Goal: Task Accomplishment & Management: Complete application form

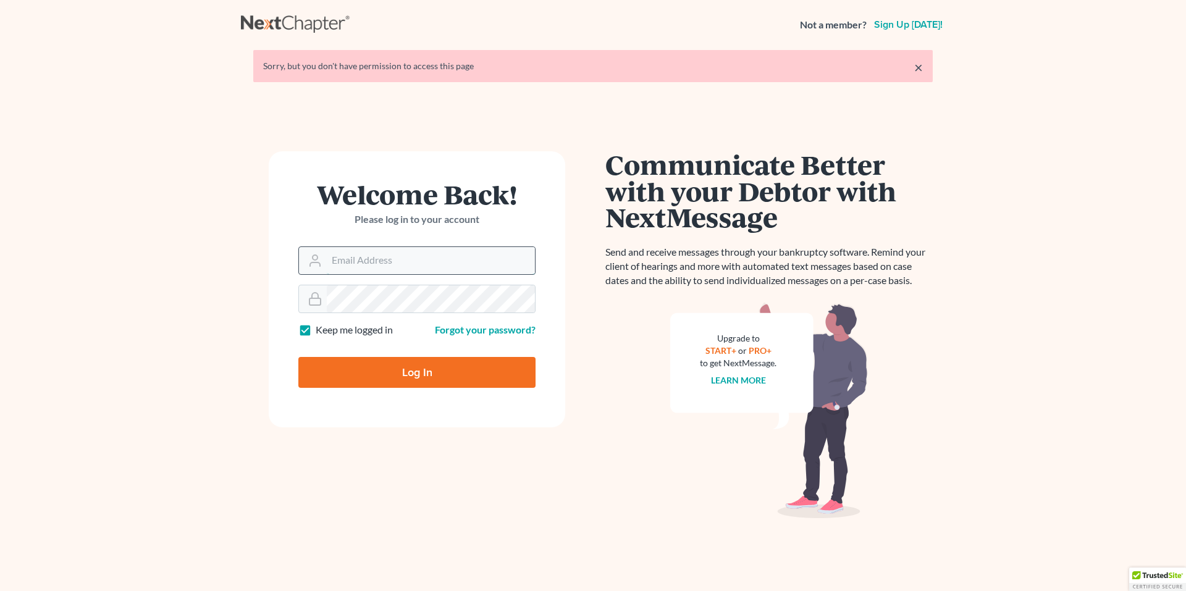
click at [379, 263] on input "Email Address" at bounding box center [431, 260] width 208 height 27
type input "[EMAIL_ADDRESS][DOMAIN_NAME]"
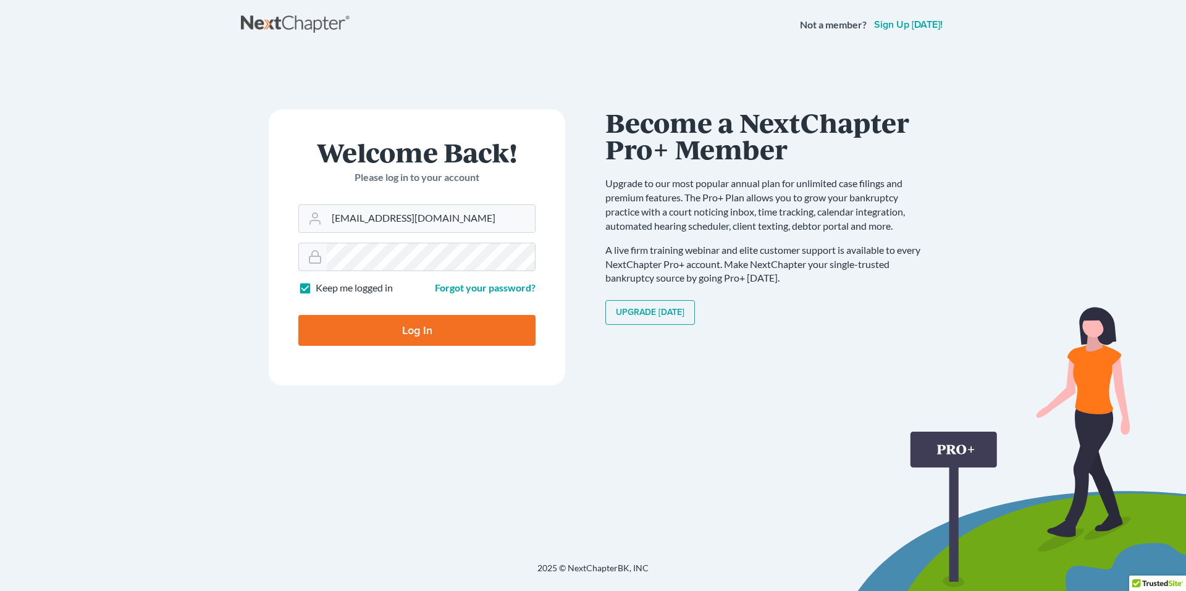
click at [400, 330] on input "Log In" at bounding box center [416, 330] width 237 height 31
type input "Thinking..."
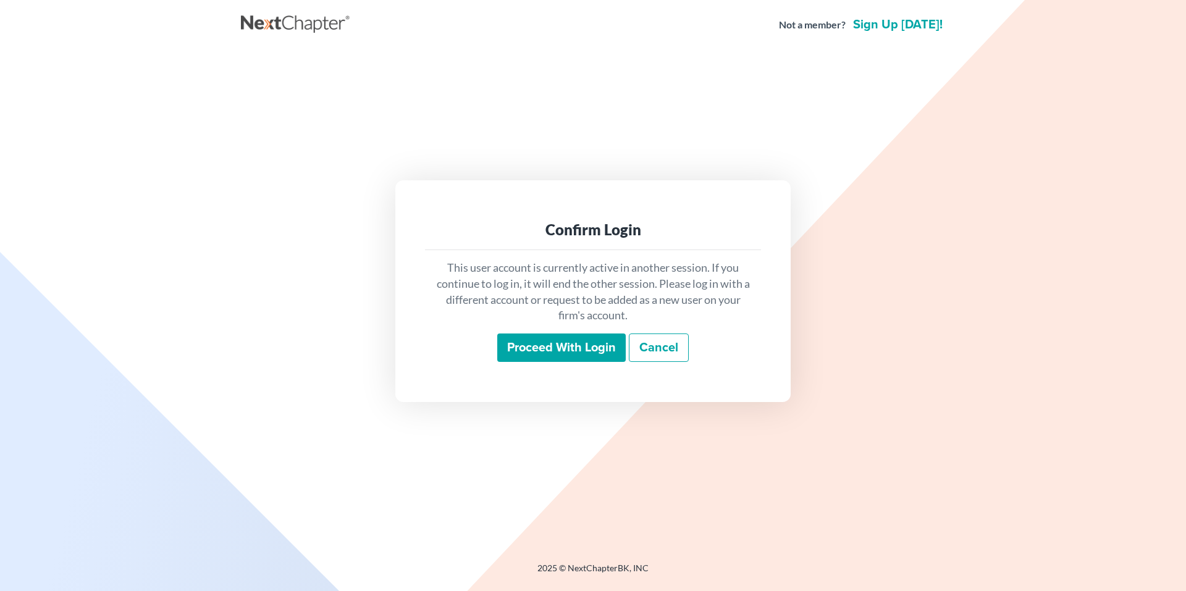
click at [546, 350] on input "Proceed with login" at bounding box center [561, 348] width 129 height 28
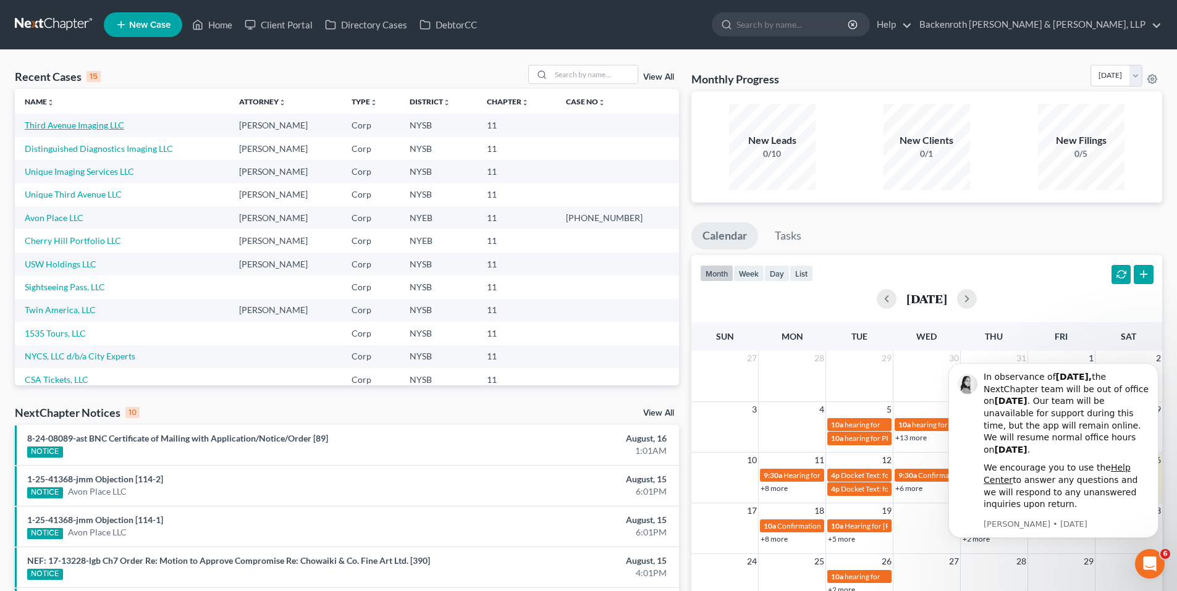
click at [98, 125] on link "Third Avenue Imaging LLC" at bounding box center [74, 125] width 99 height 11
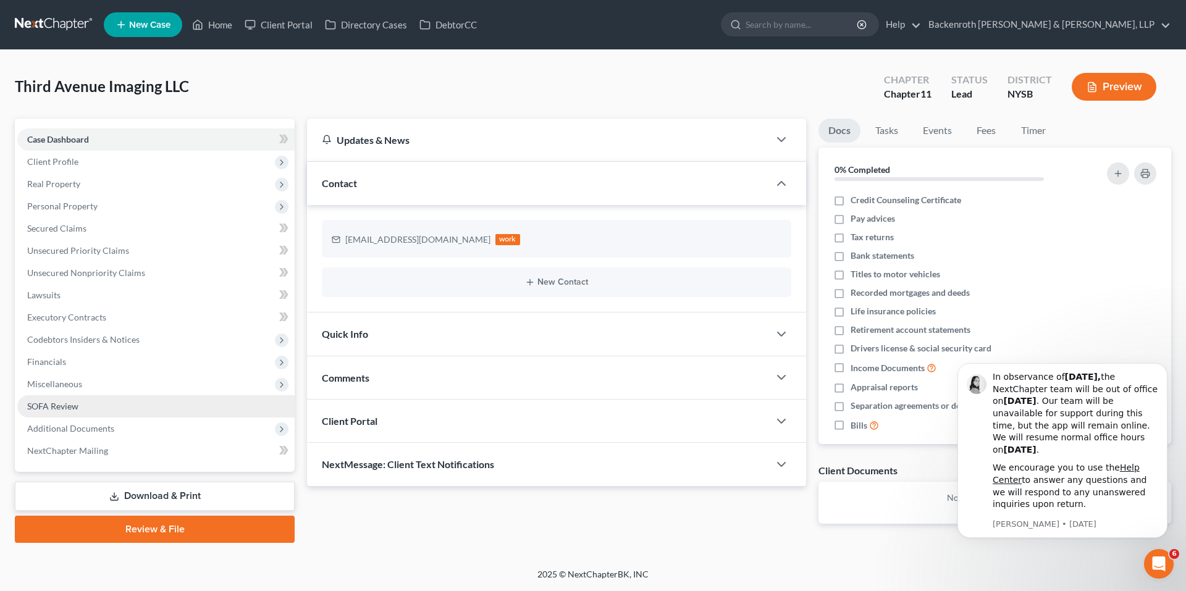
click at [69, 407] on span "SOFA Review" at bounding box center [52, 406] width 51 height 11
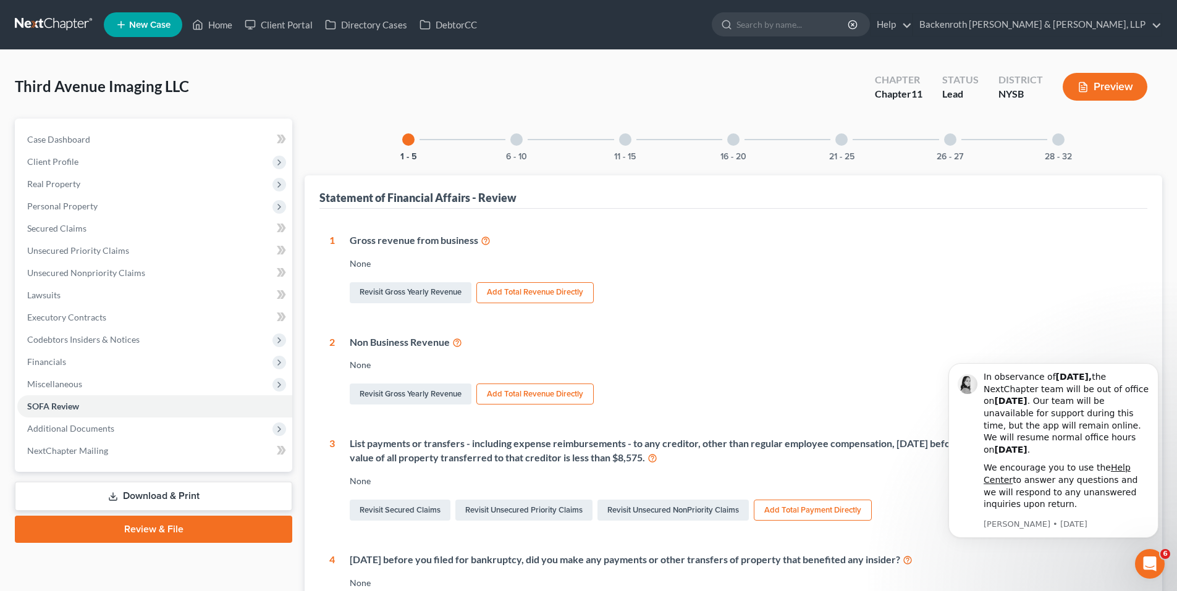
click at [518, 141] on div at bounding box center [516, 139] width 12 height 12
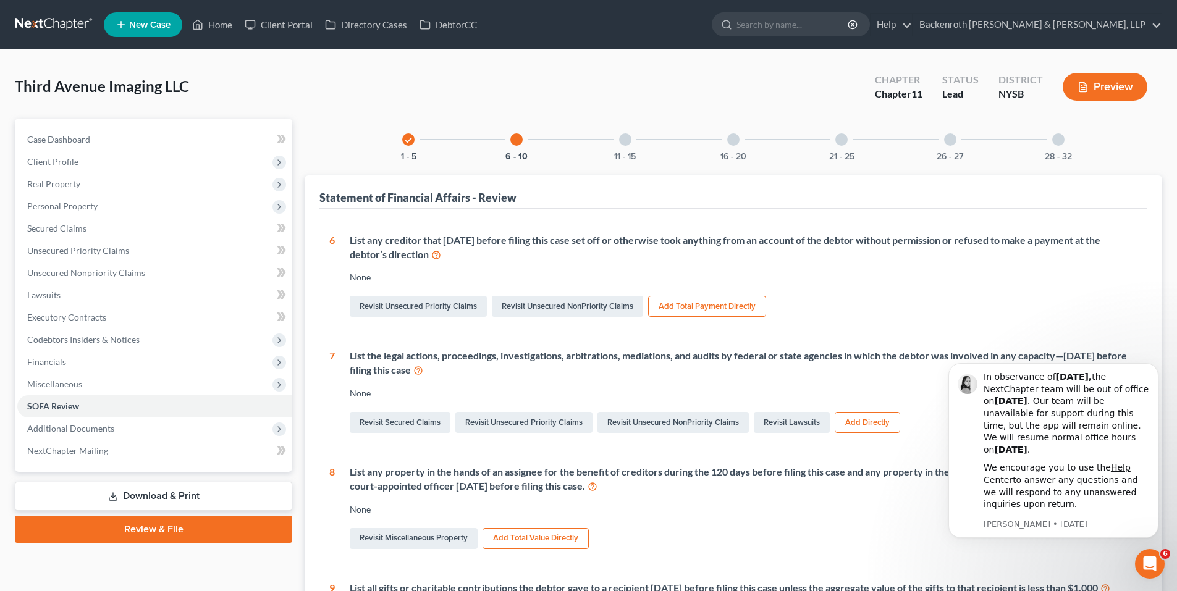
click at [625, 140] on div at bounding box center [625, 139] width 12 height 12
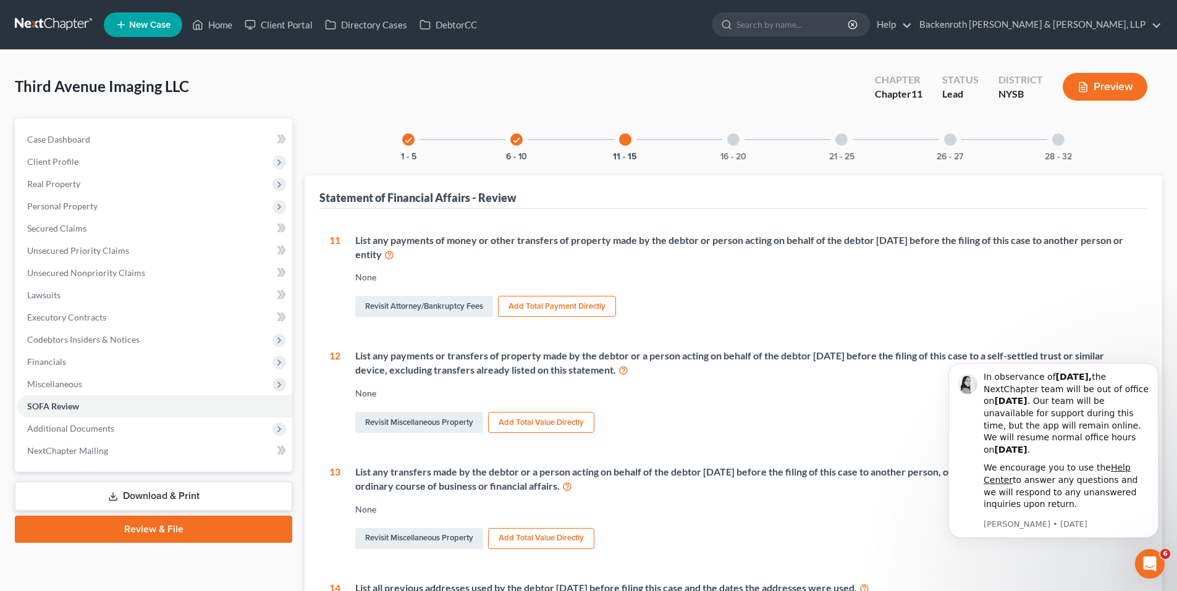
click at [735, 144] on div at bounding box center [733, 139] width 12 height 12
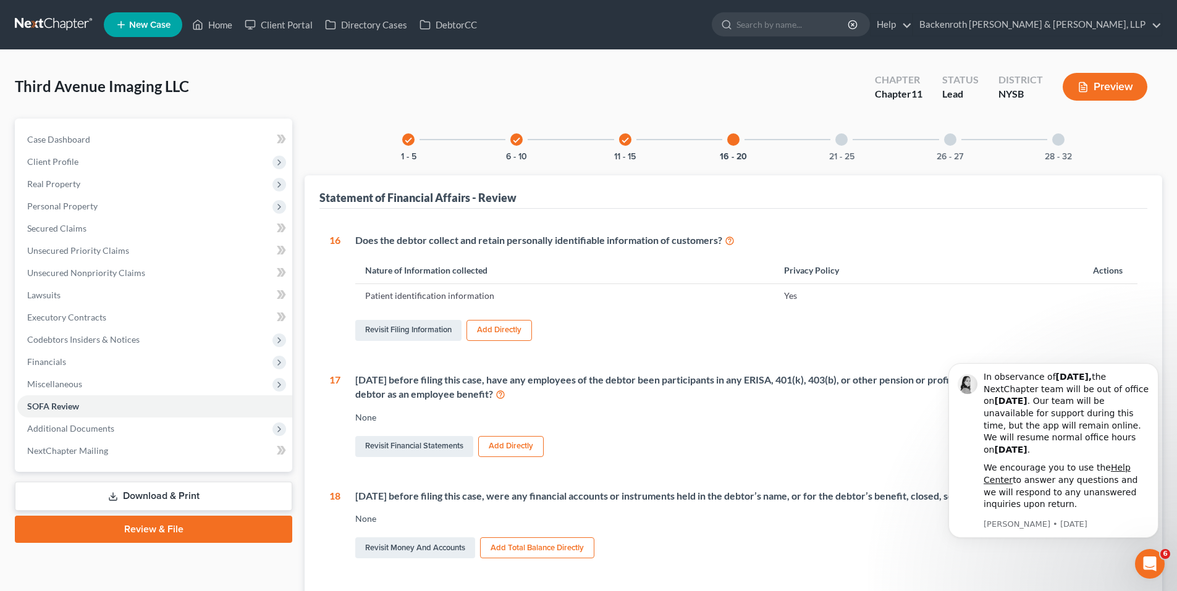
click at [838, 143] on div at bounding box center [841, 139] width 12 height 12
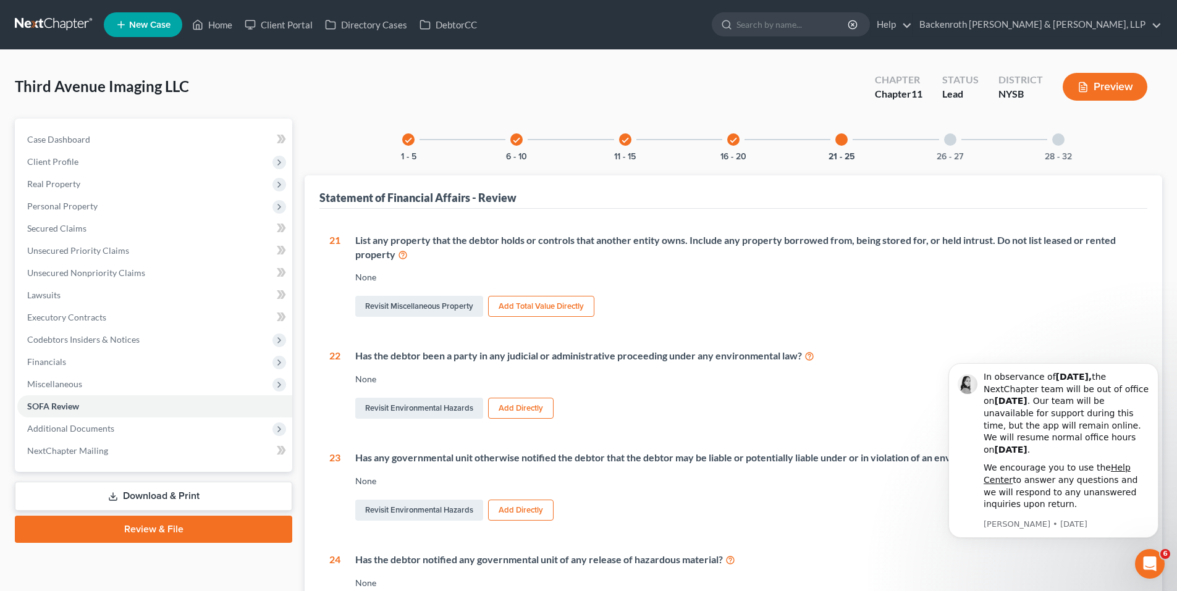
click at [956, 140] on div at bounding box center [950, 139] width 12 height 12
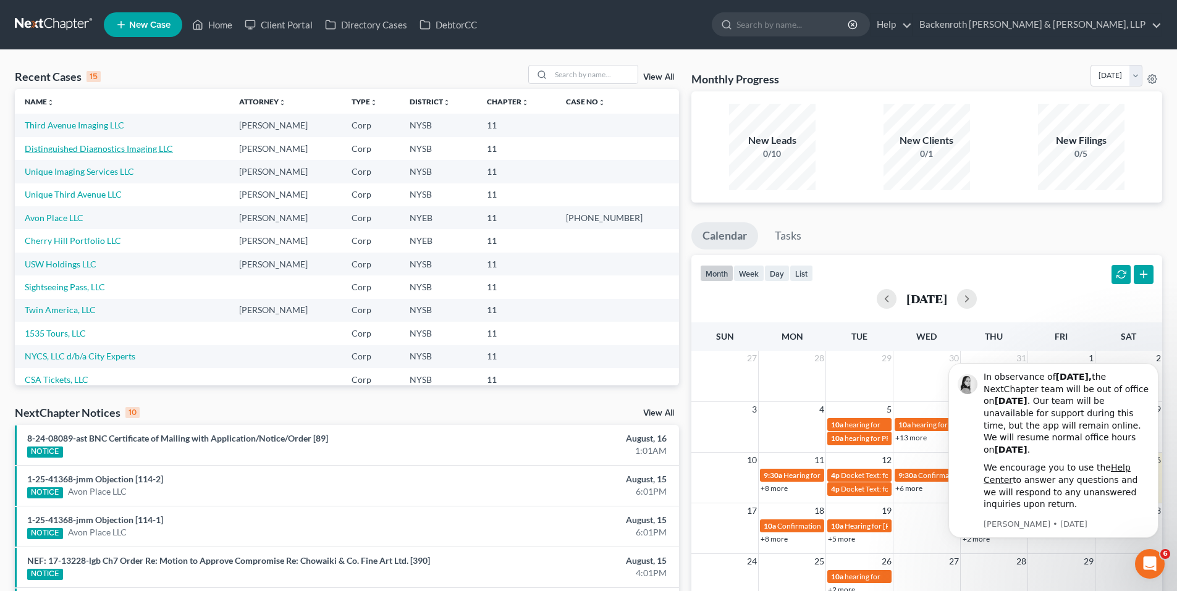
click at [109, 150] on link "Distinguished Diagnostics Imaging LLC" at bounding box center [99, 148] width 148 height 11
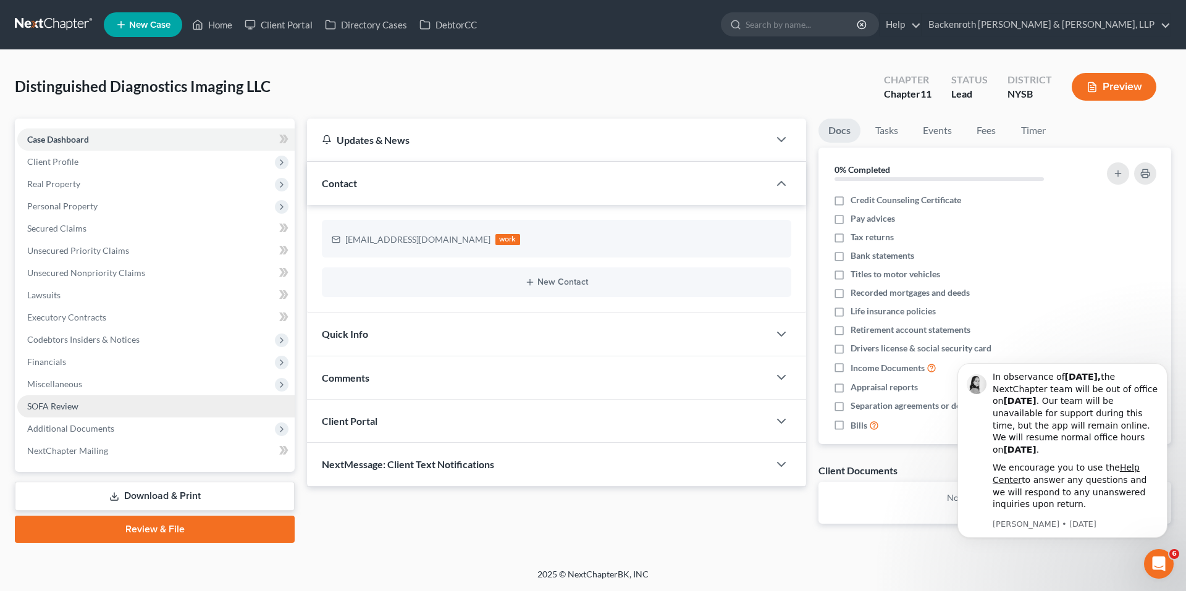
click at [52, 410] on span "SOFA Review" at bounding box center [52, 406] width 51 height 11
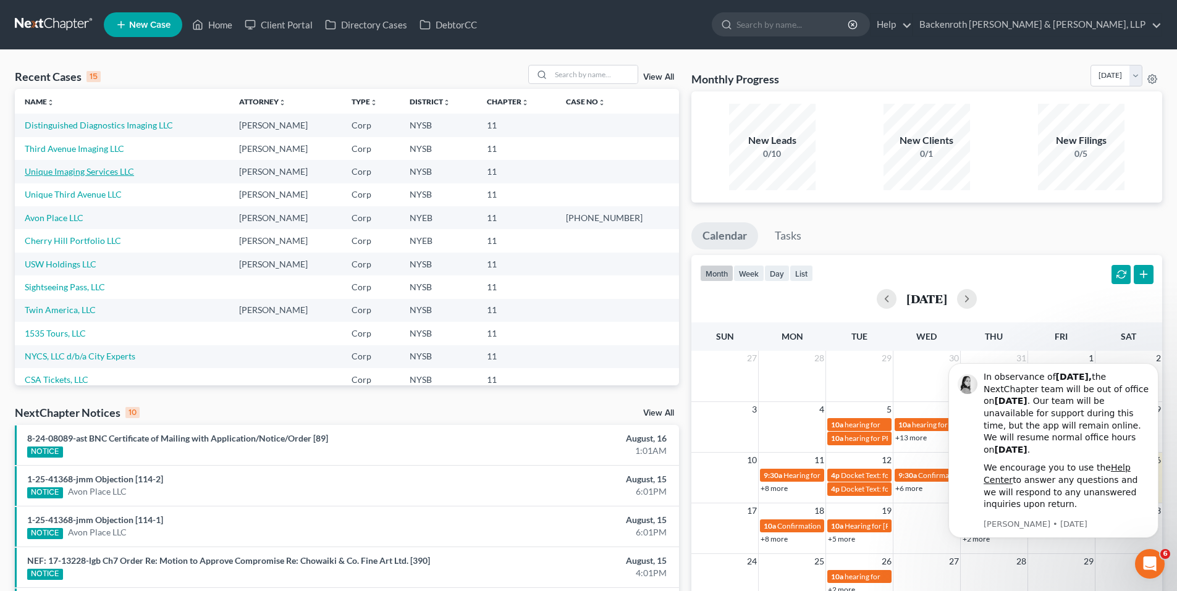
click at [88, 172] on link "Unique Imaging Services LLC" at bounding box center [79, 171] width 109 height 11
select select "0"
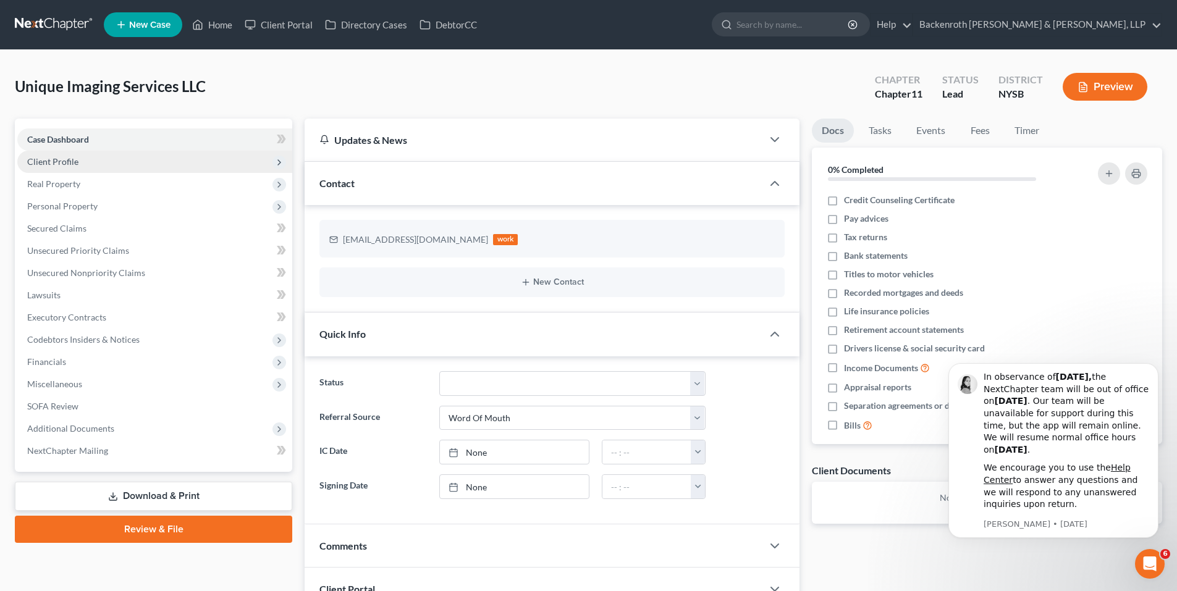
click at [69, 164] on span "Client Profile" at bounding box center [52, 161] width 51 height 11
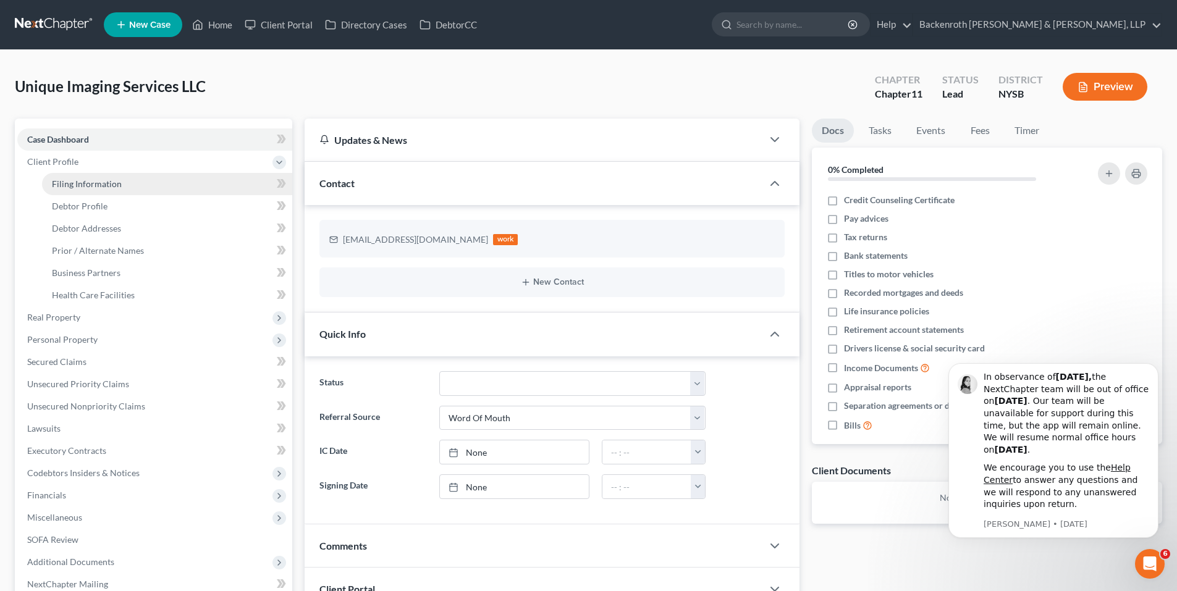
click at [82, 187] on span "Filing Information" at bounding box center [87, 184] width 70 height 11
select select "2"
select select "1"
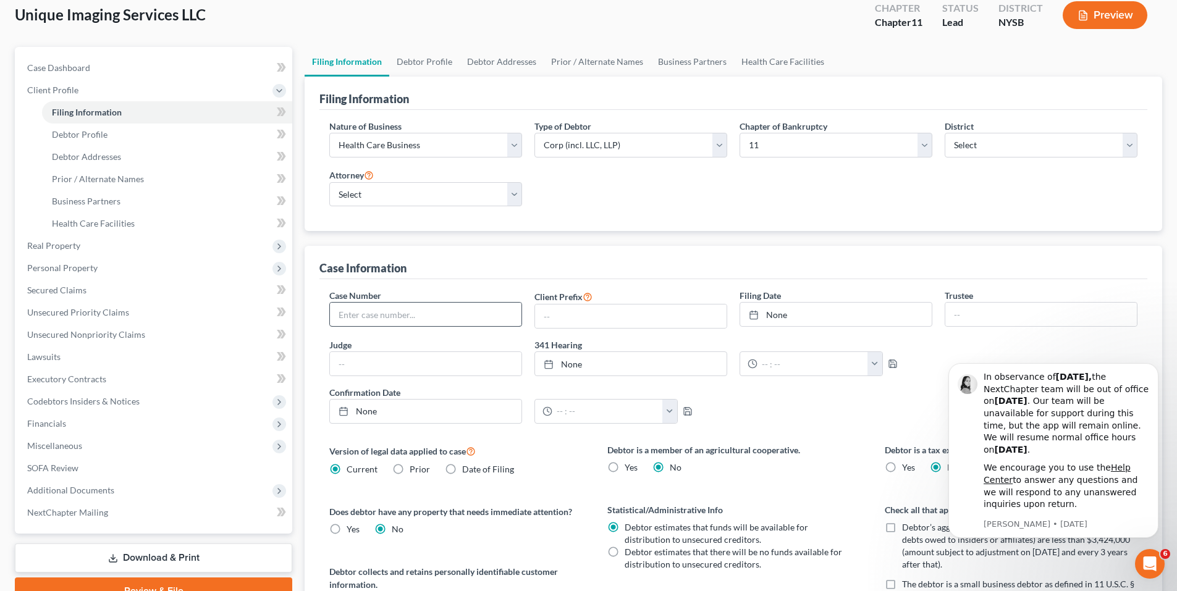
scroll to position [62, 0]
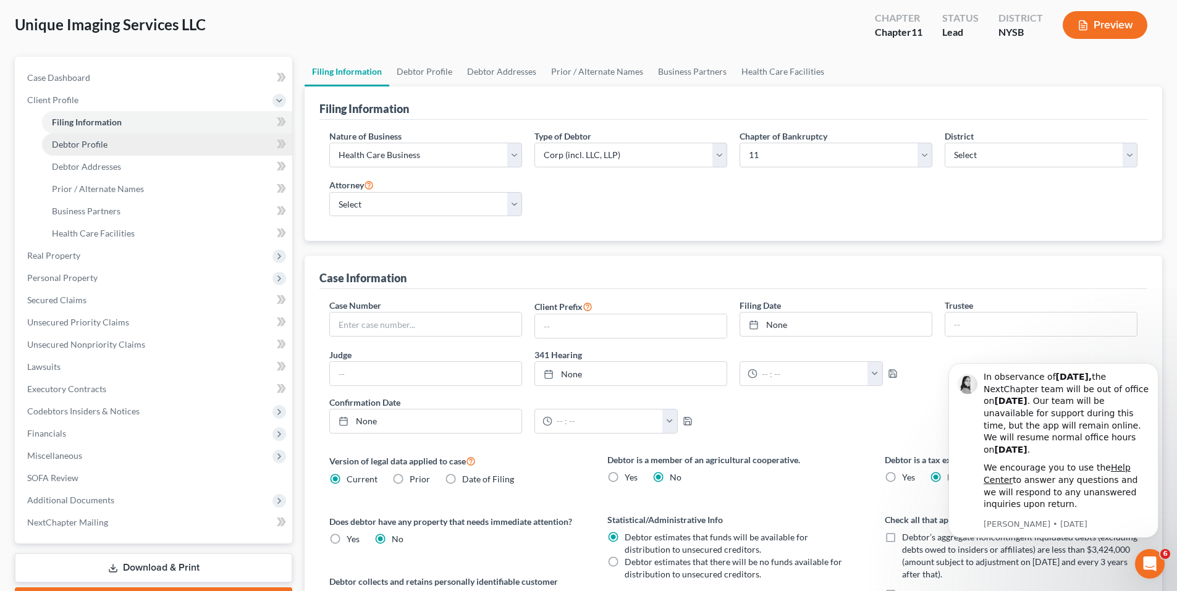
click at [82, 146] on span "Debtor Profile" at bounding box center [80, 144] width 56 height 11
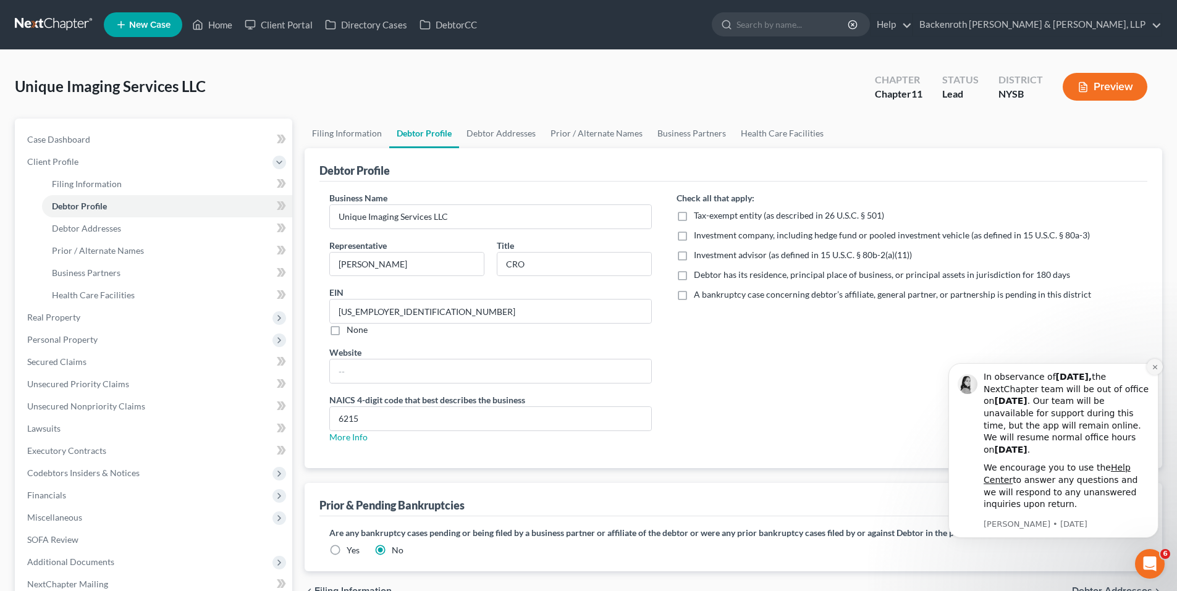
click at [1157, 368] on icon "Dismiss notification" at bounding box center [1155, 367] width 7 height 7
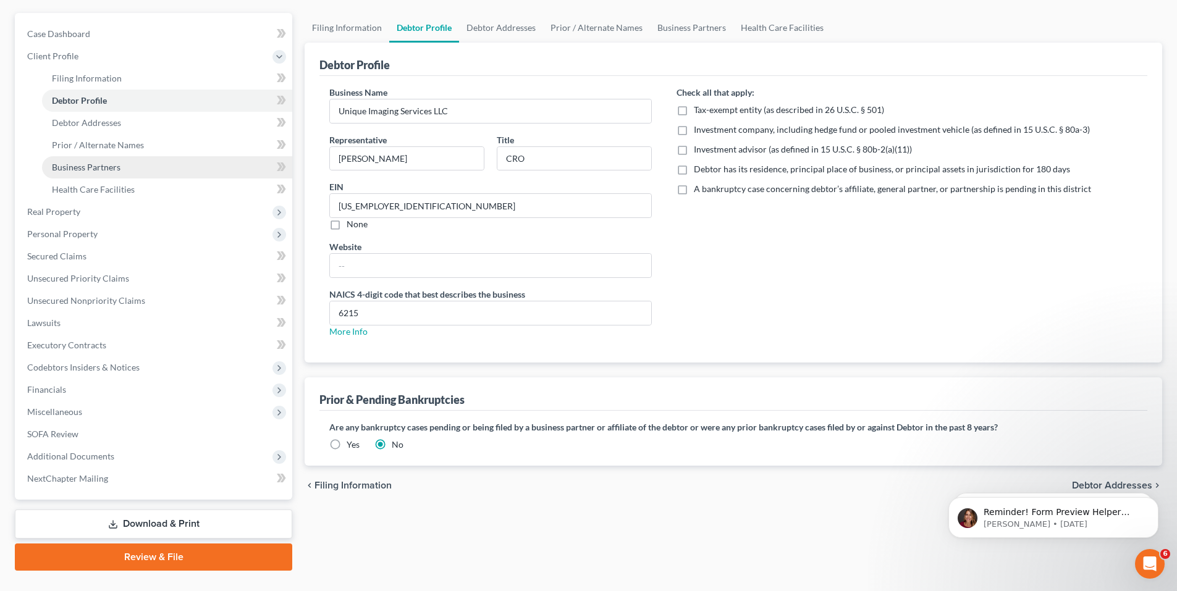
scroll to position [132, 0]
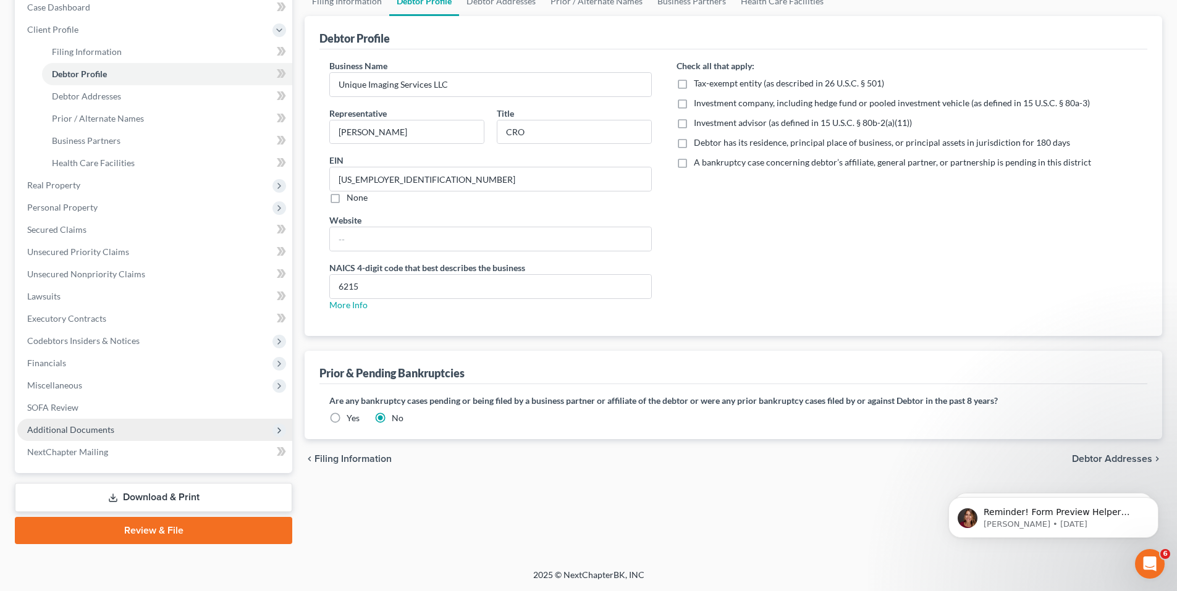
click at [87, 434] on span "Additional Documents" at bounding box center [70, 429] width 87 height 11
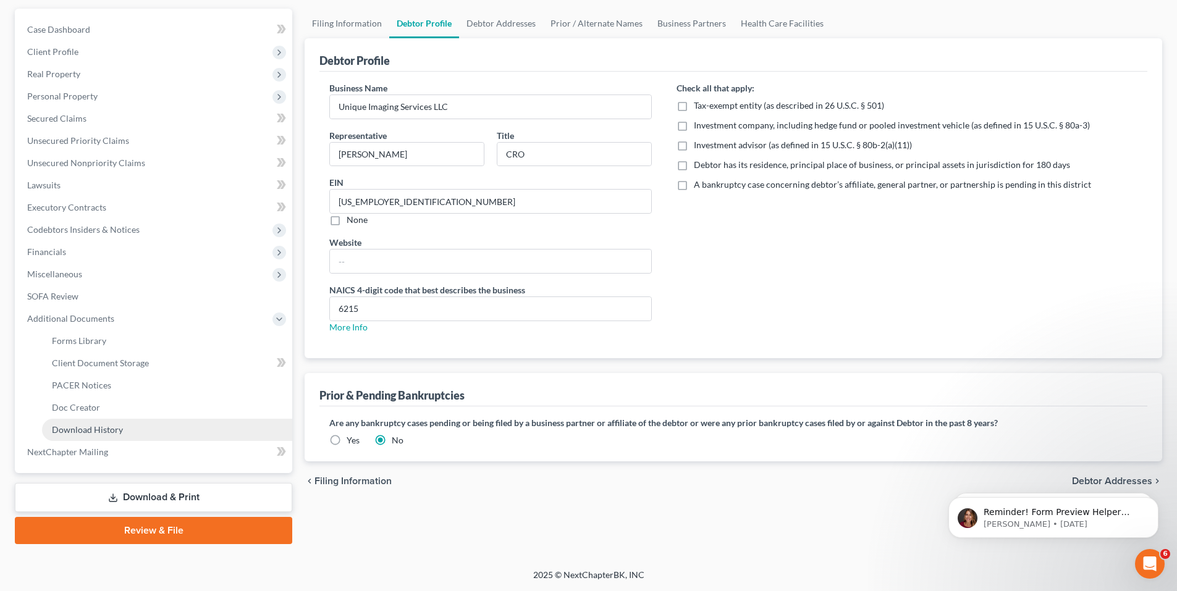
scroll to position [110, 0]
click at [92, 361] on span "Client Document Storage" at bounding box center [100, 363] width 97 height 11
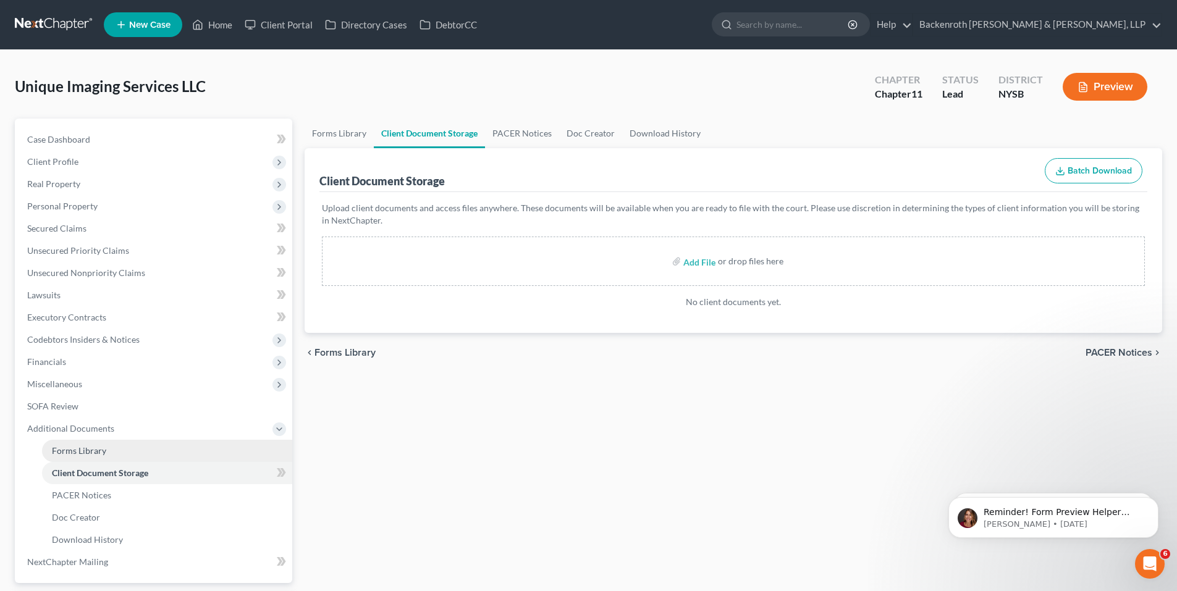
click at [85, 446] on span "Forms Library" at bounding box center [79, 450] width 54 height 11
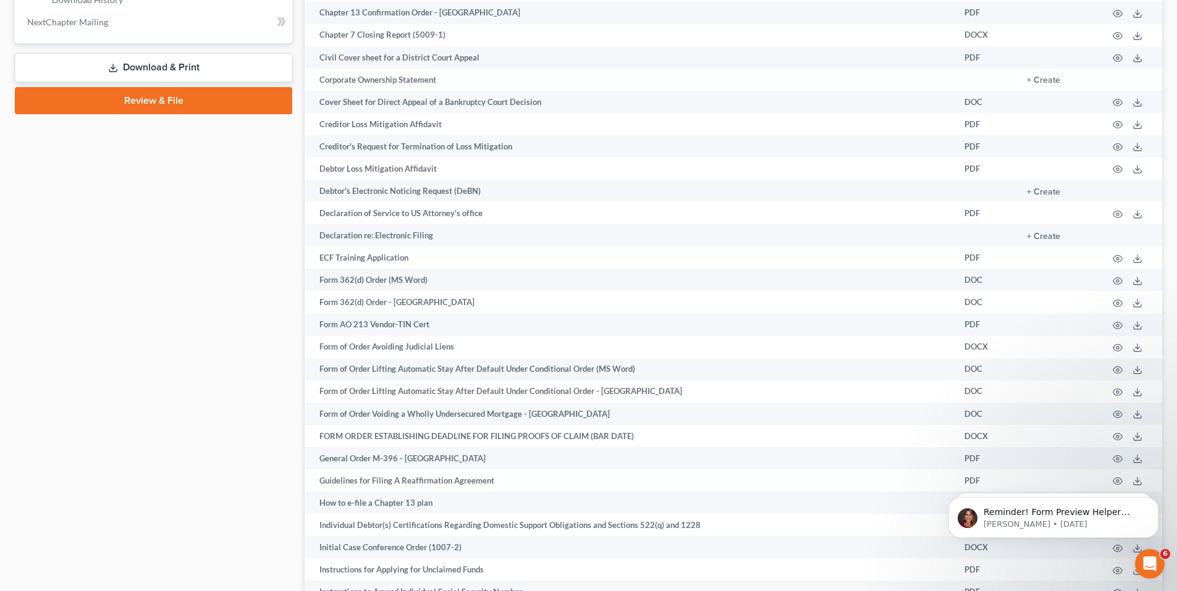
scroll to position [46, 0]
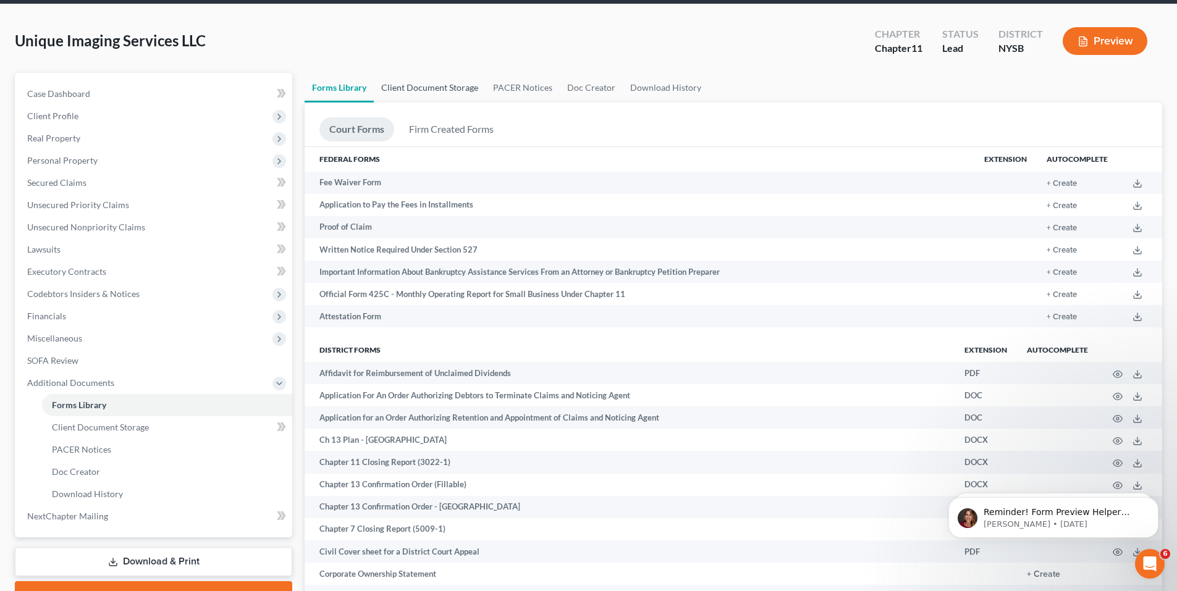
click at [453, 90] on link "Client Document Storage" at bounding box center [430, 88] width 112 height 30
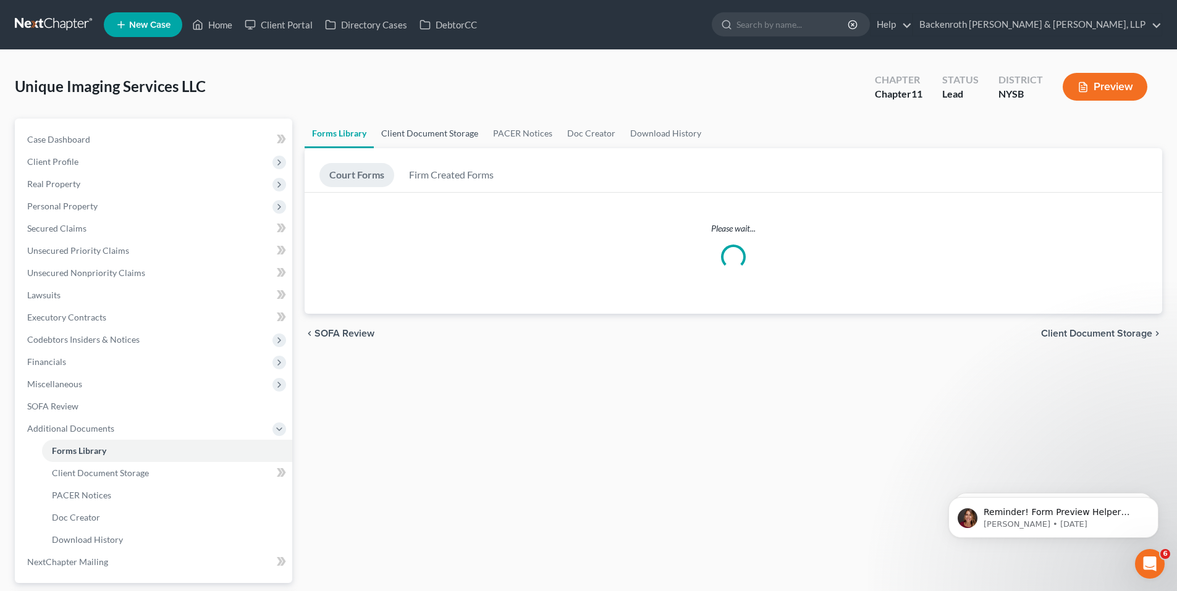
scroll to position [46, 0]
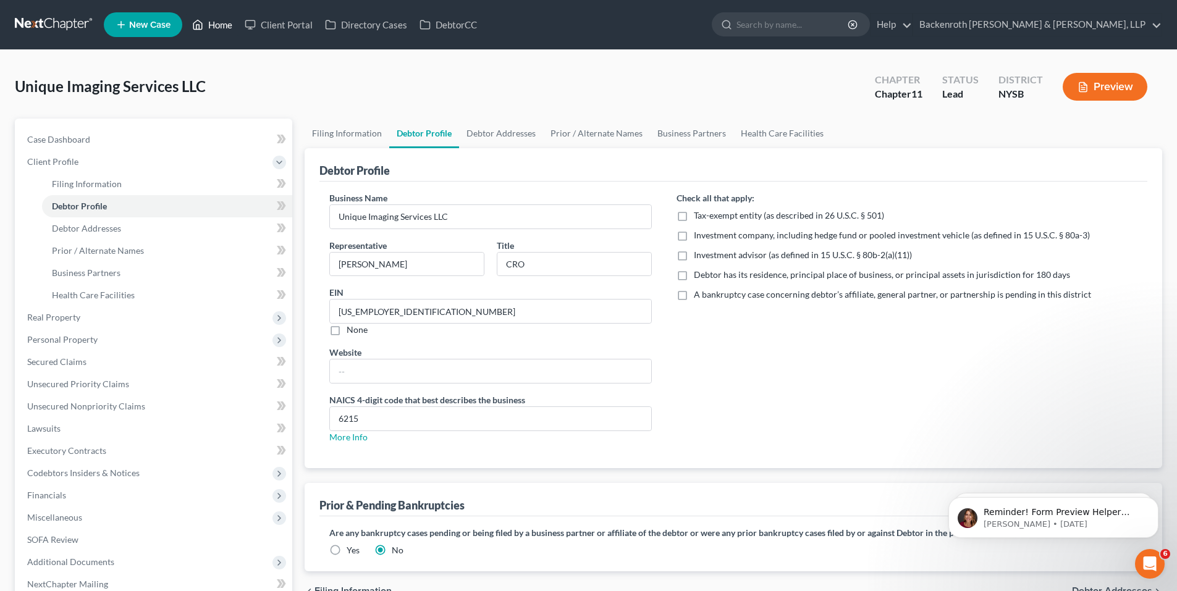
click at [209, 22] on link "Home" at bounding box center [212, 25] width 53 height 22
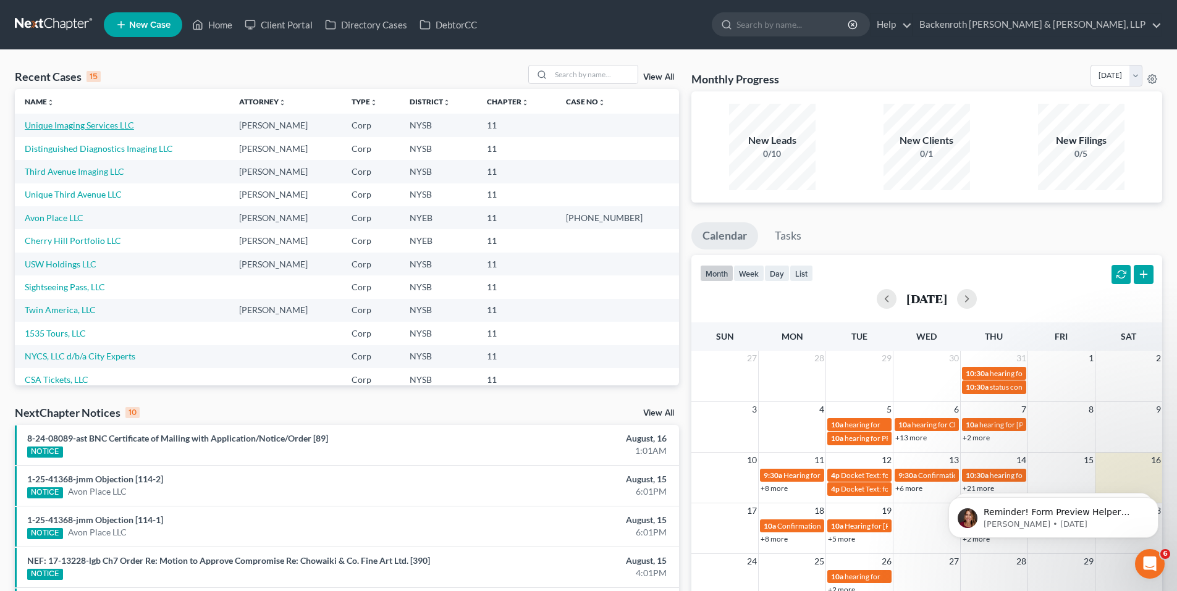
click at [85, 125] on link "Unique Imaging Services LLC" at bounding box center [79, 125] width 109 height 11
select select "0"
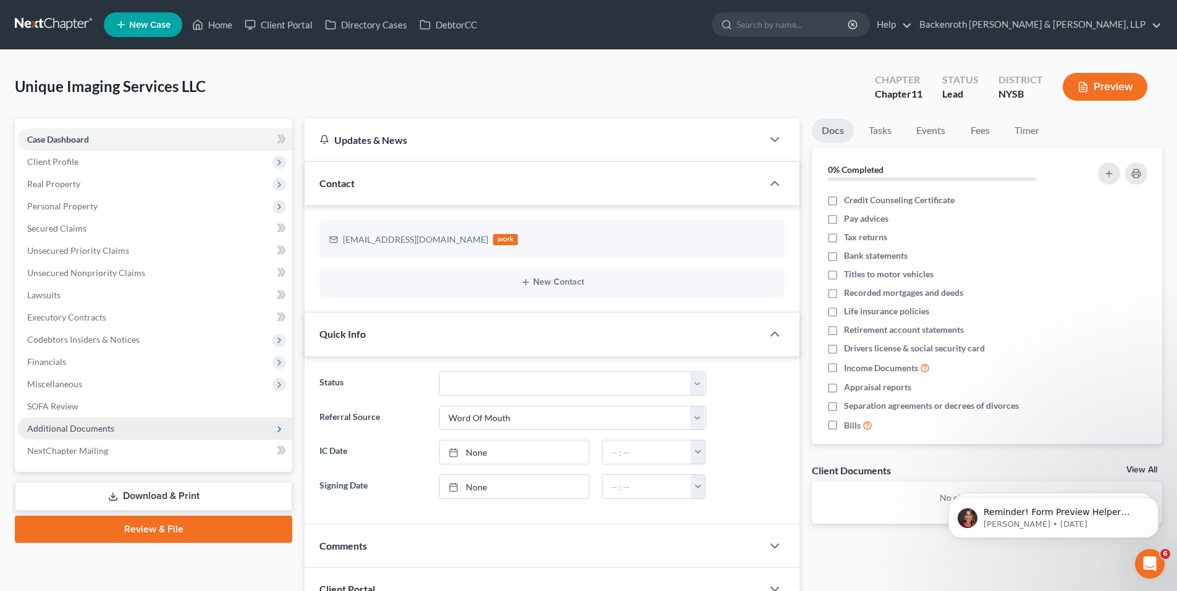
click at [83, 424] on span "Additional Documents" at bounding box center [70, 428] width 87 height 11
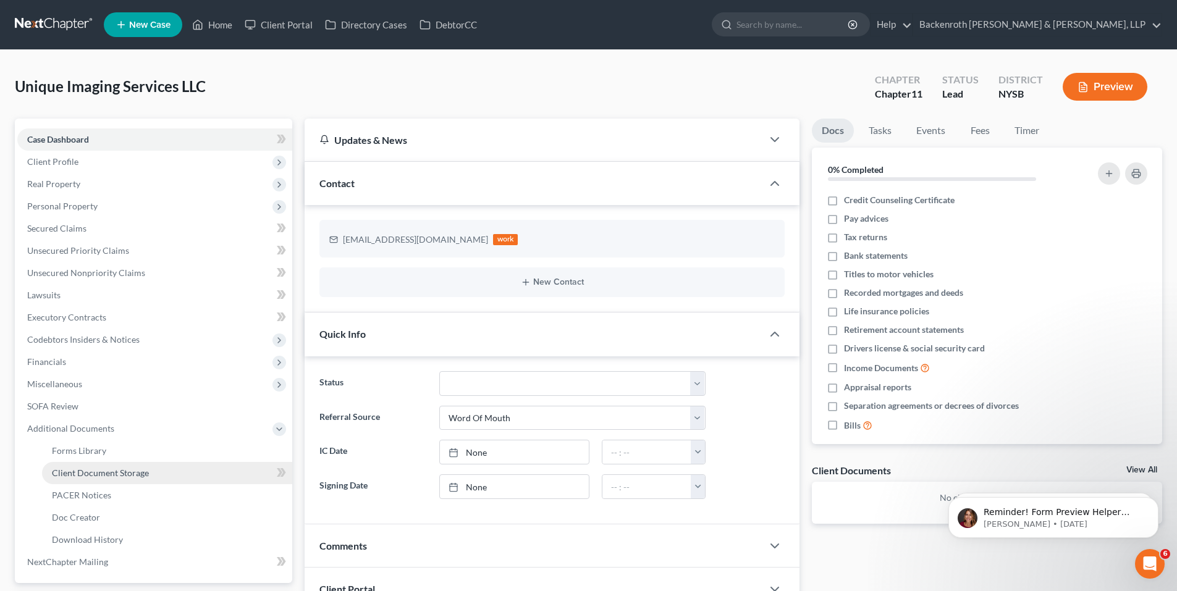
click at [95, 471] on span "Client Document Storage" at bounding box center [100, 473] width 97 height 11
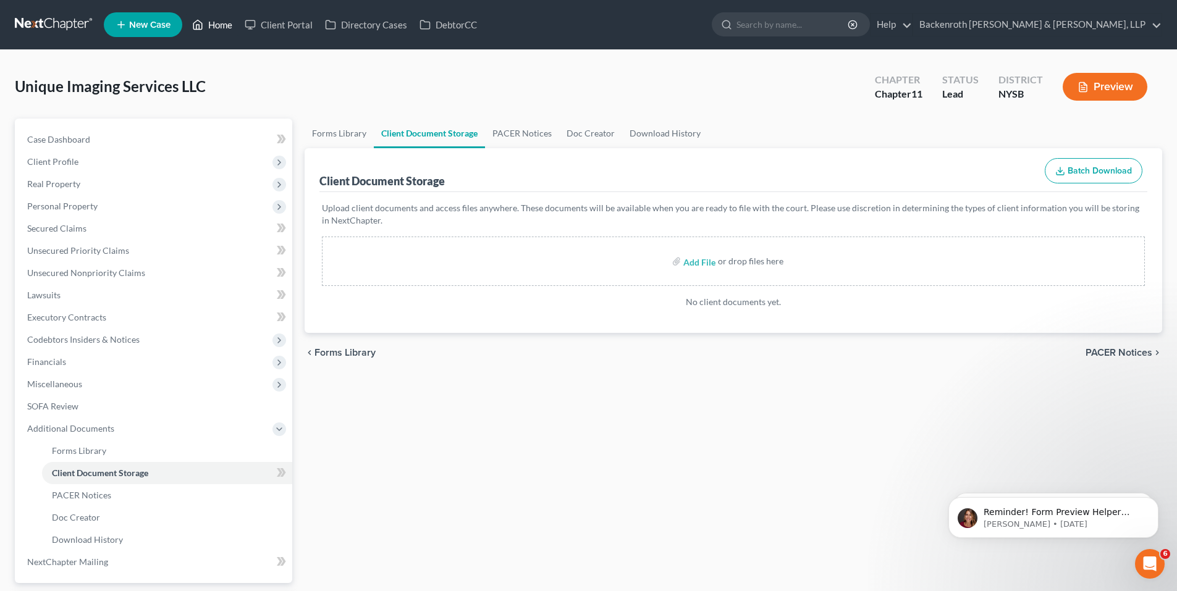
click at [211, 23] on link "Home" at bounding box center [212, 25] width 53 height 22
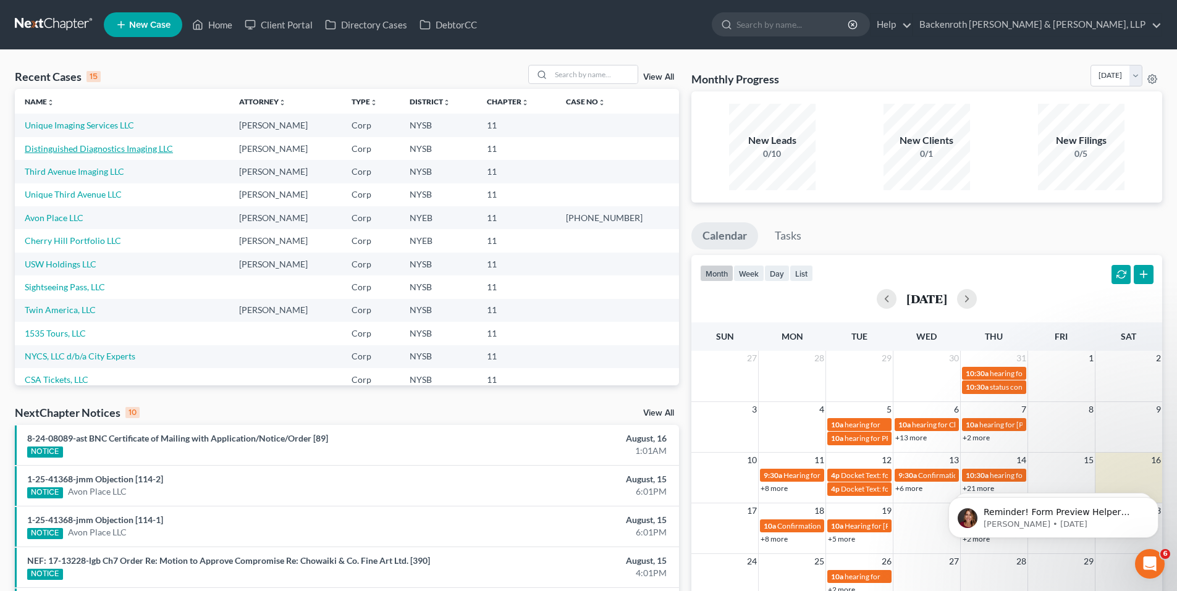
click at [98, 147] on link "Distinguished Diagnostics Imaging LLC" at bounding box center [99, 148] width 148 height 11
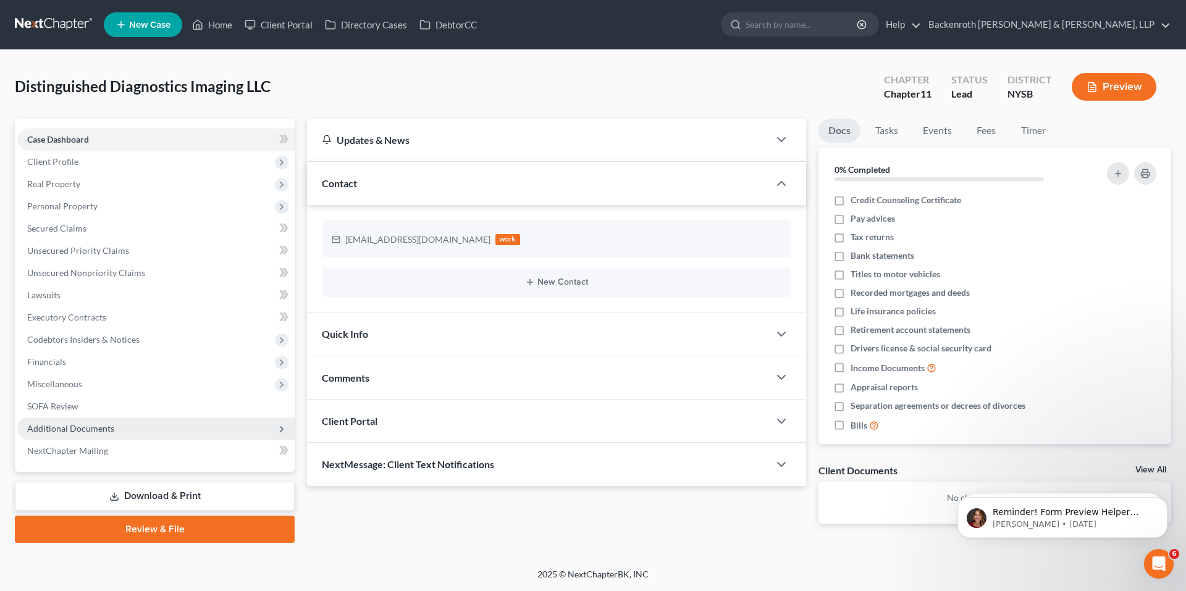
click at [83, 431] on span "Additional Documents" at bounding box center [70, 428] width 87 height 11
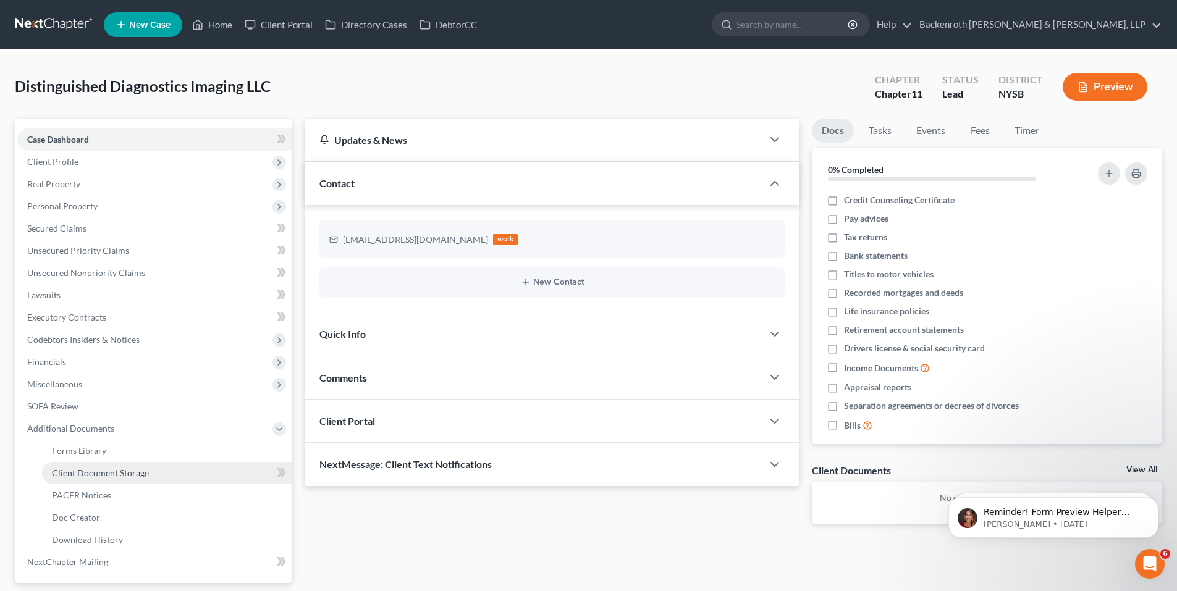
click at [103, 475] on span "Client Document Storage" at bounding box center [100, 473] width 97 height 11
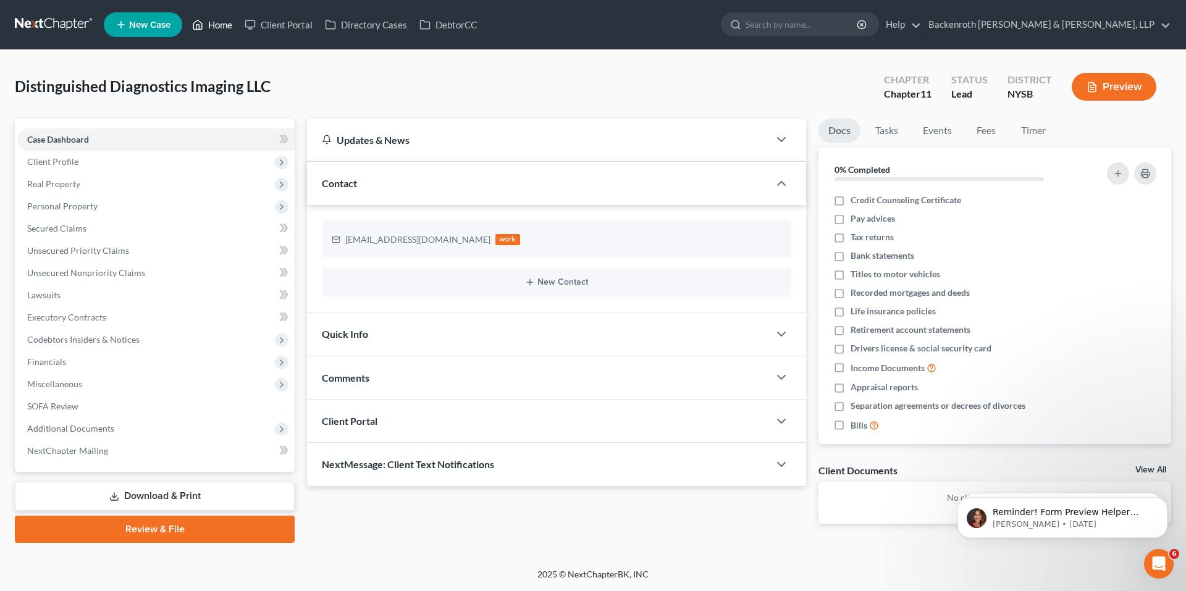
click at [226, 26] on link "Home" at bounding box center [212, 25] width 53 height 22
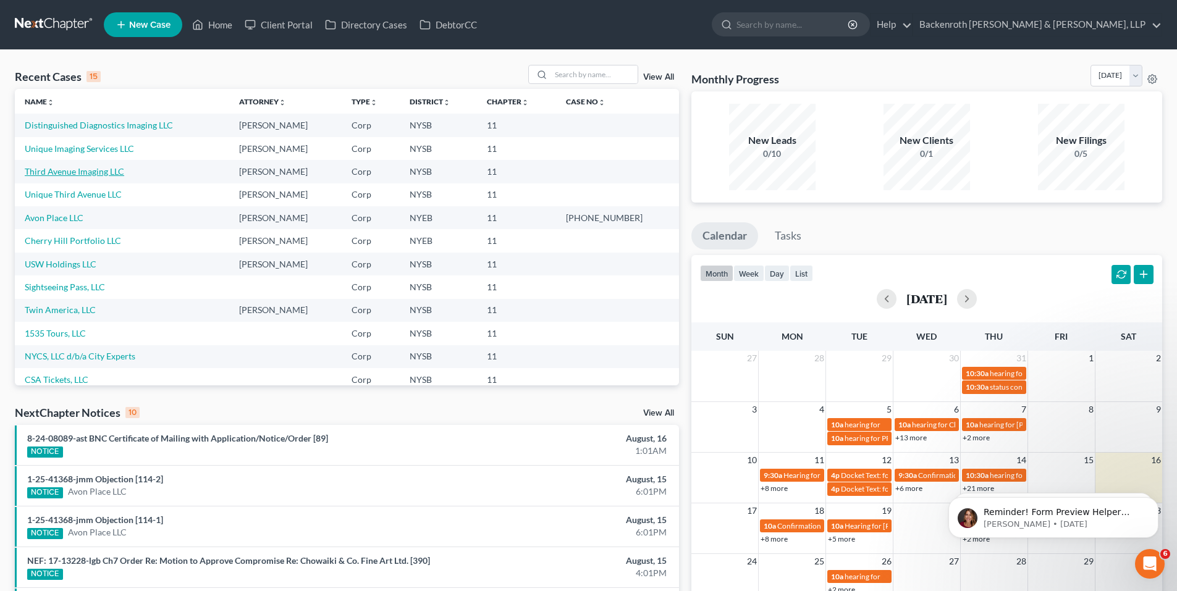
click at [66, 173] on link "Third Avenue Imaging LLC" at bounding box center [74, 171] width 99 height 11
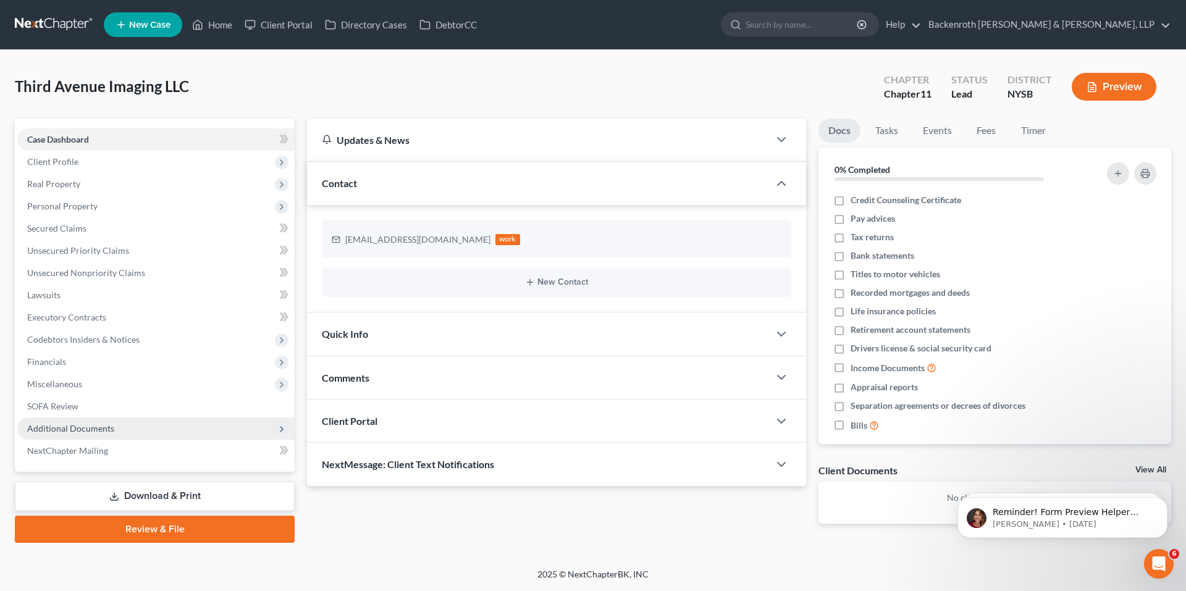
click at [85, 426] on span "Additional Documents" at bounding box center [70, 428] width 87 height 11
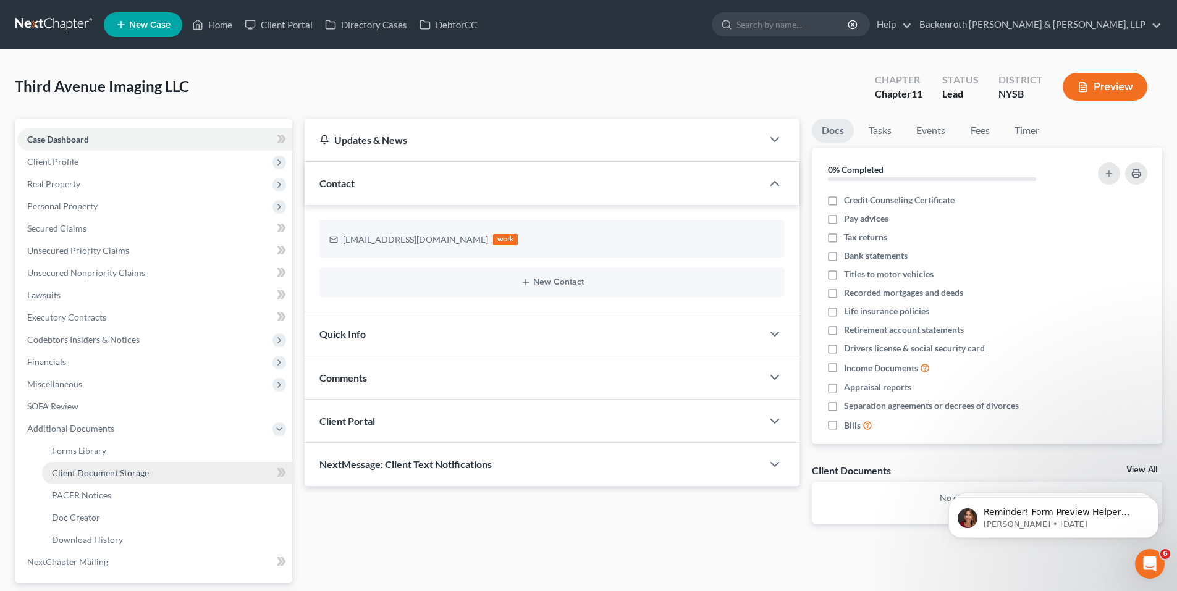
click at [98, 475] on span "Client Document Storage" at bounding box center [100, 473] width 97 height 11
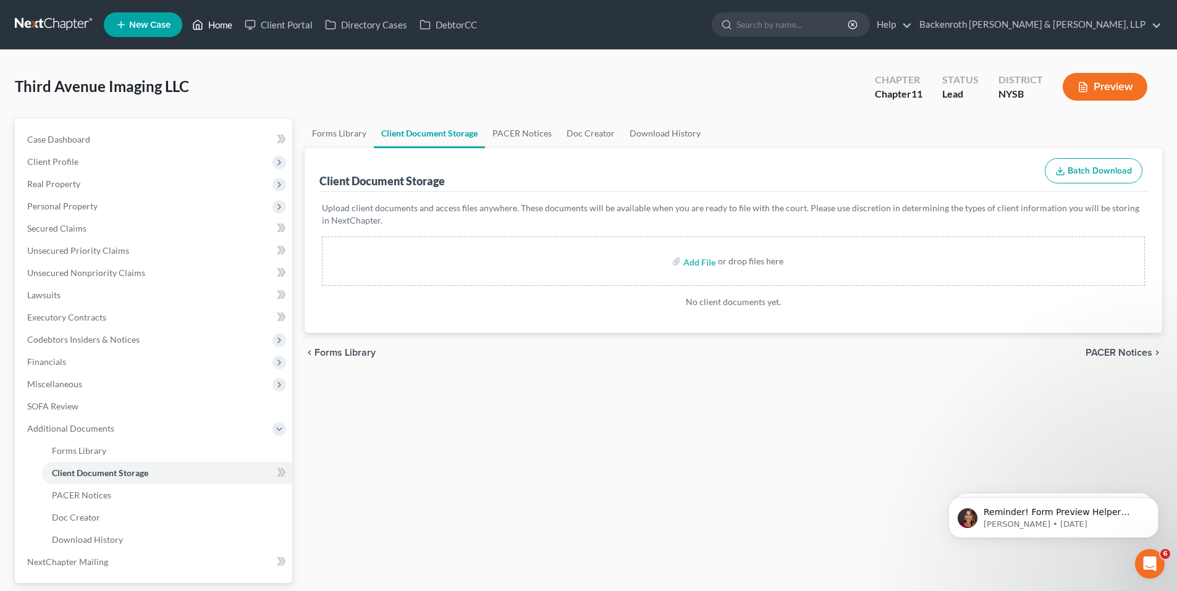
click at [215, 26] on link "Home" at bounding box center [212, 25] width 53 height 22
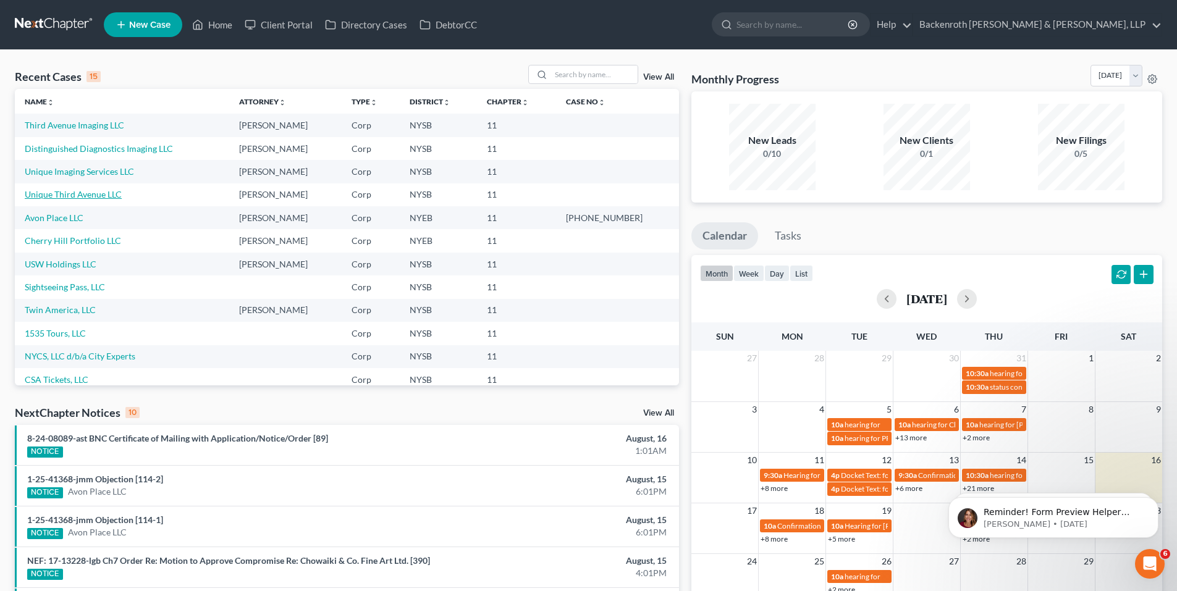
click at [76, 195] on link "Unique Third Avenue LLC" at bounding box center [73, 194] width 97 height 11
select select "0"
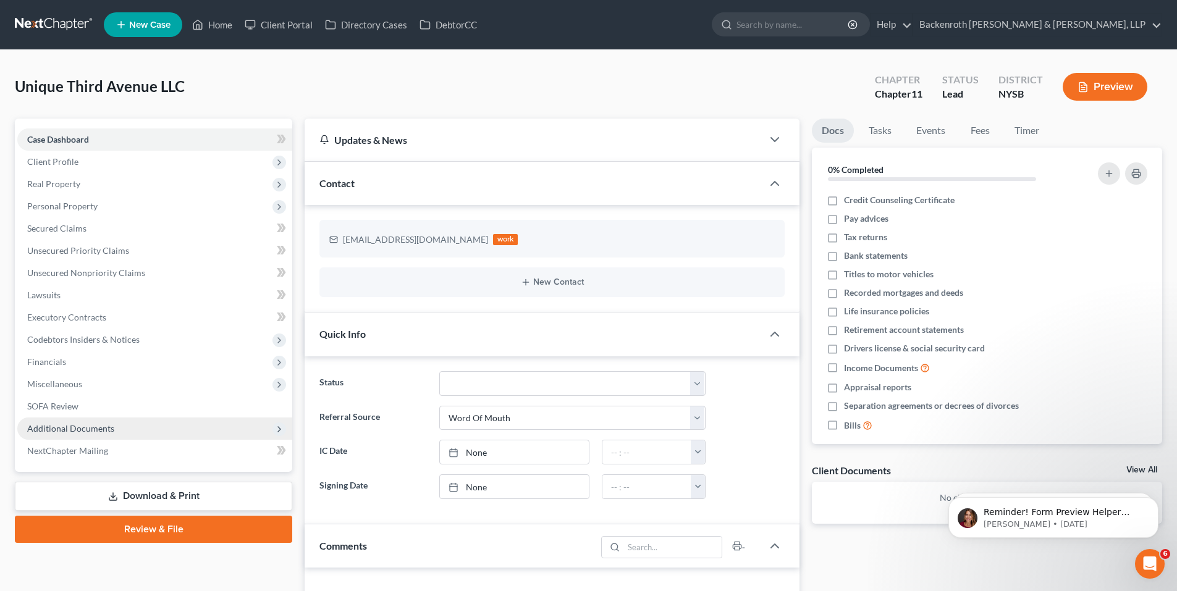
click at [64, 424] on span "Additional Documents" at bounding box center [70, 428] width 87 height 11
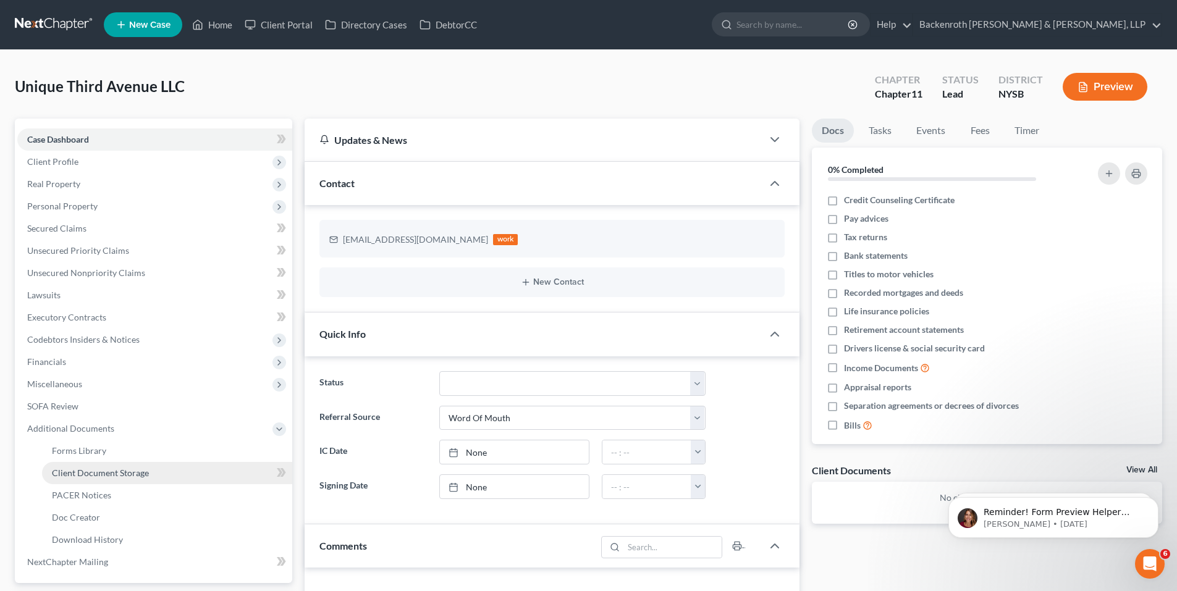
click at [113, 477] on span "Client Document Storage" at bounding box center [100, 473] width 97 height 11
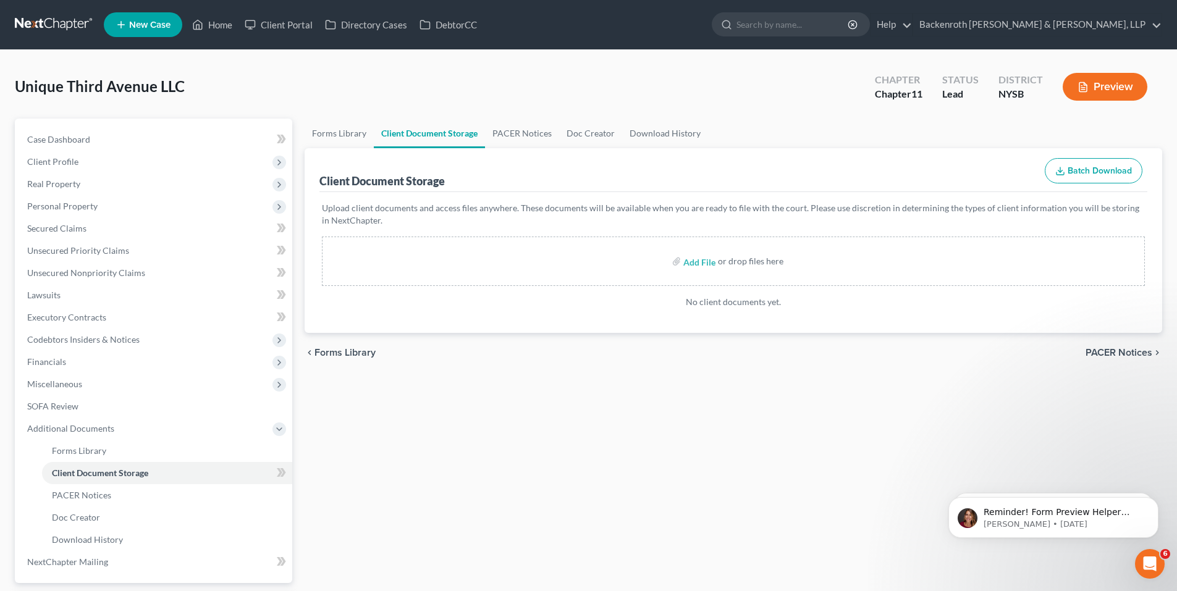
select select "0"
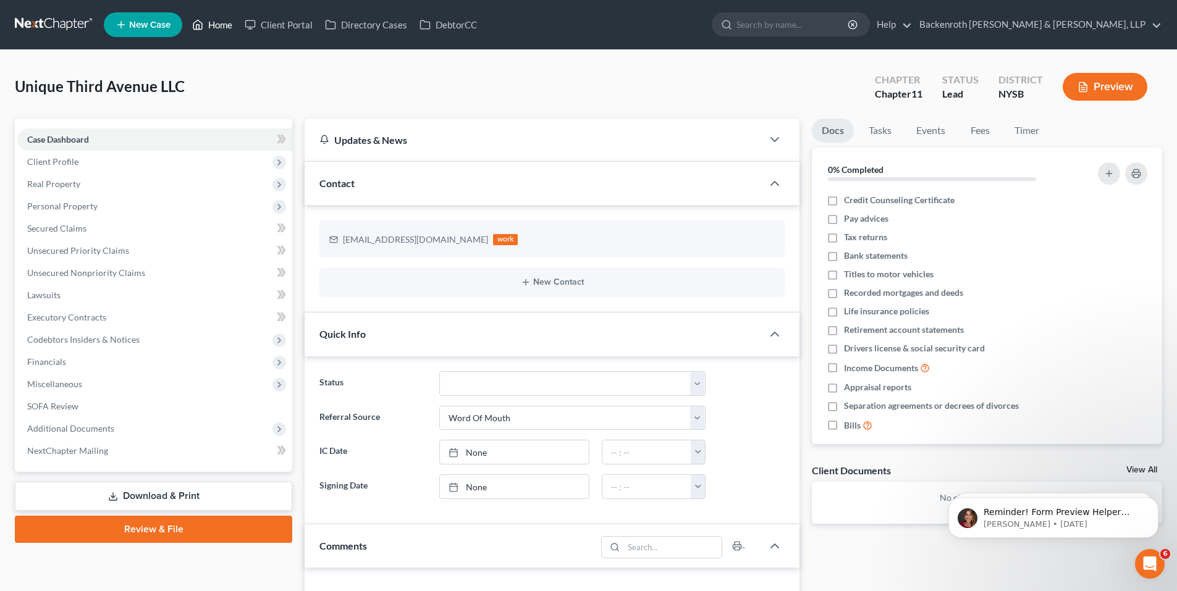
click at [214, 23] on link "Home" at bounding box center [212, 25] width 53 height 22
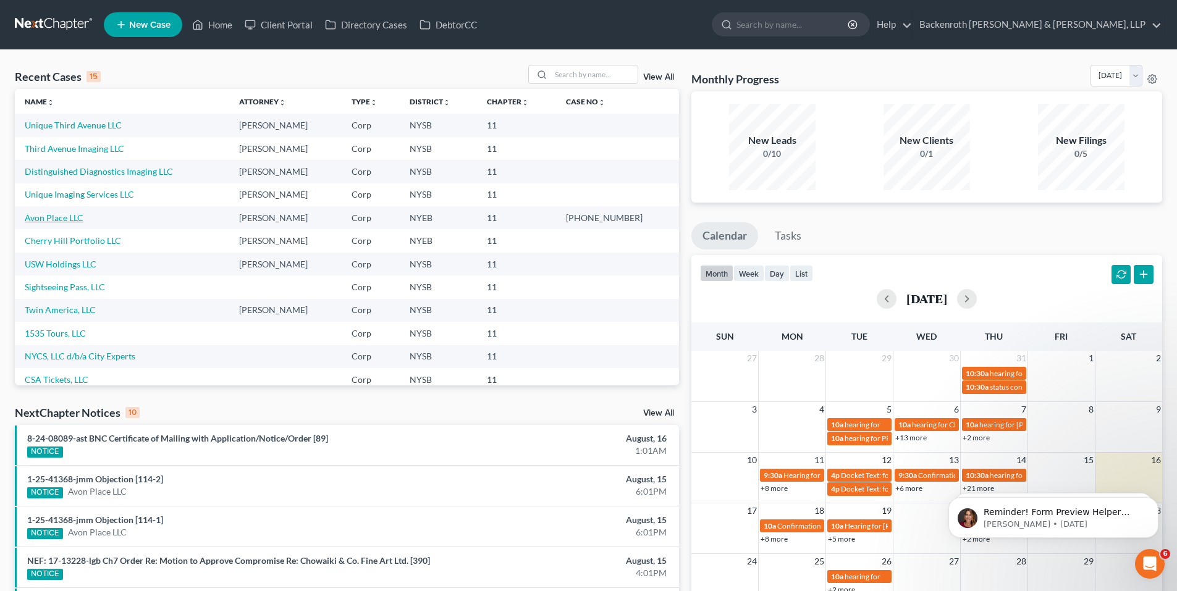
click at [74, 218] on link "Avon Place LLC" at bounding box center [54, 218] width 59 height 11
select select "0"
click at [88, 215] on link "Unique Imaging Services LLC" at bounding box center [79, 218] width 109 height 11
select select "0"
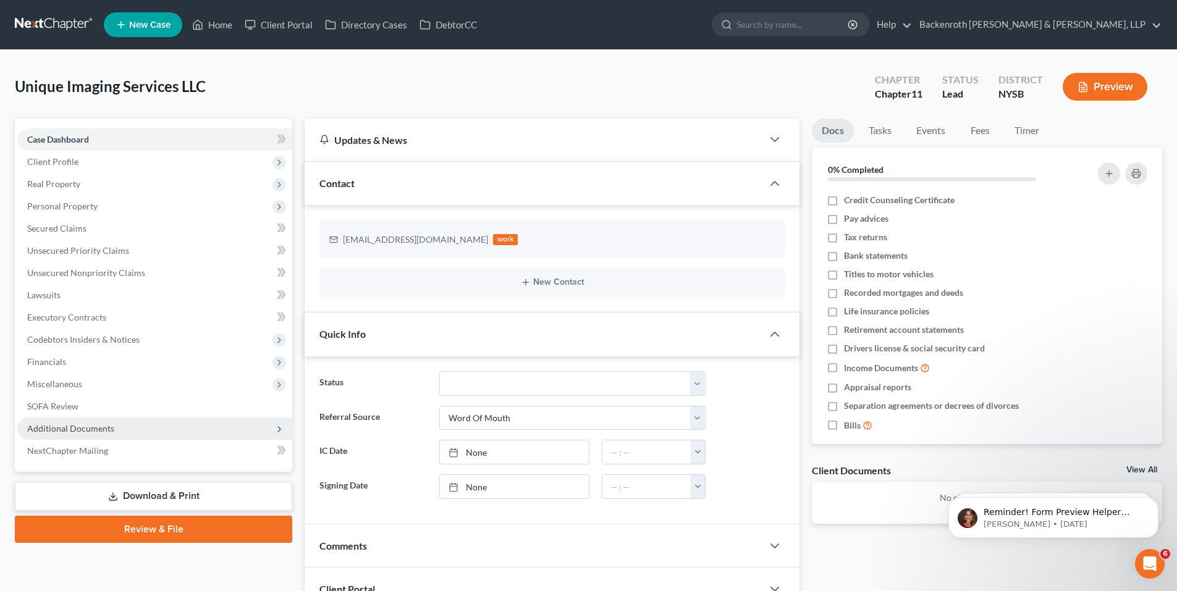
click at [69, 432] on span "Additional Documents" at bounding box center [70, 428] width 87 height 11
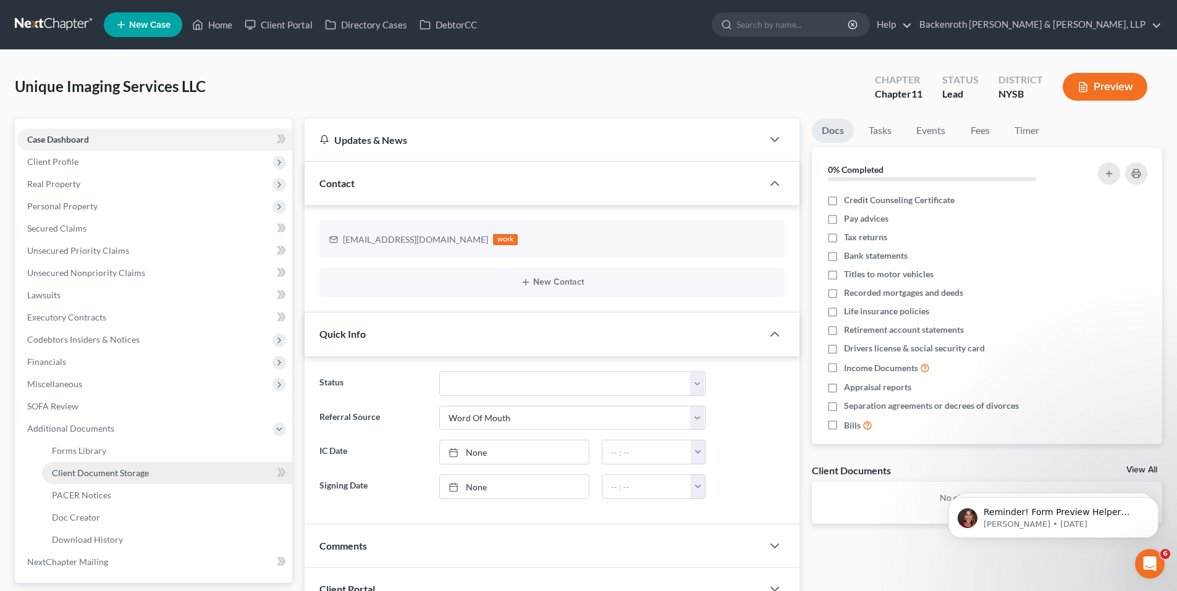
click at [92, 470] on span "Client Document Storage" at bounding box center [100, 473] width 97 height 11
